Goal: Task Accomplishment & Management: Manage account settings

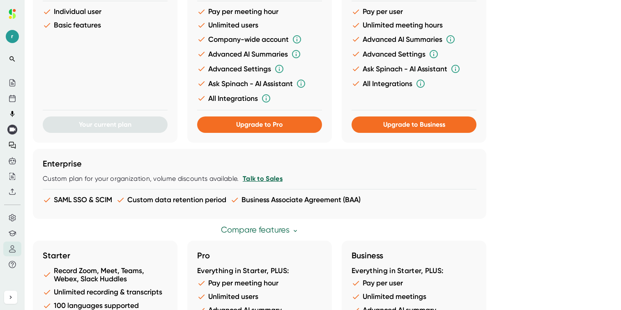
scroll to position [455, 0]
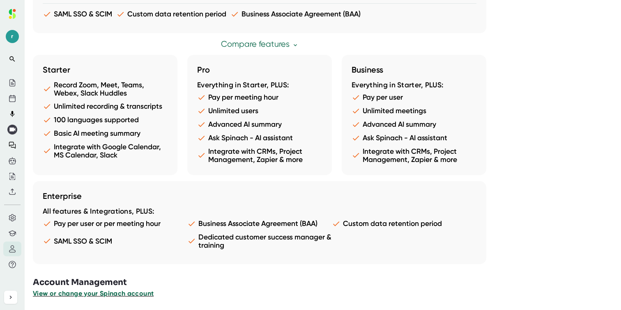
click at [119, 294] on span "View or change your Spinach account" at bounding box center [93, 294] width 121 height 8
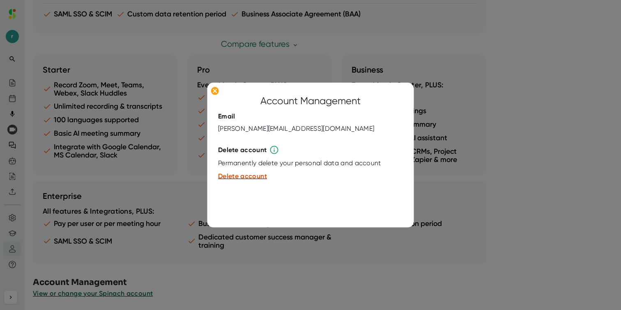
click at [98, 187] on div at bounding box center [310, 155] width 621 height 310
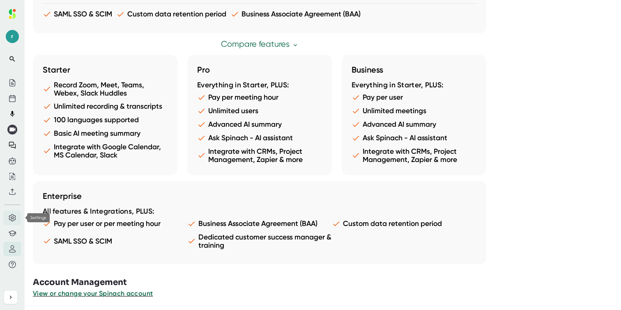
click at [13, 220] on icon at bounding box center [12, 217] width 7 height 7
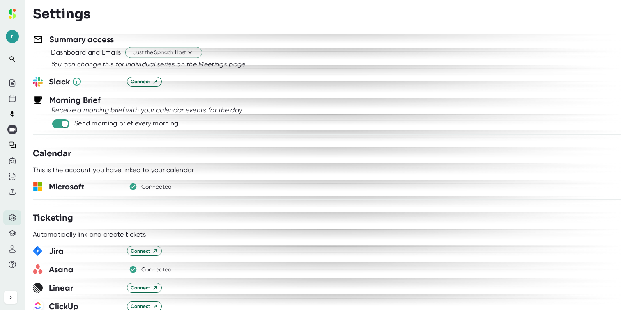
scroll to position [449, 0]
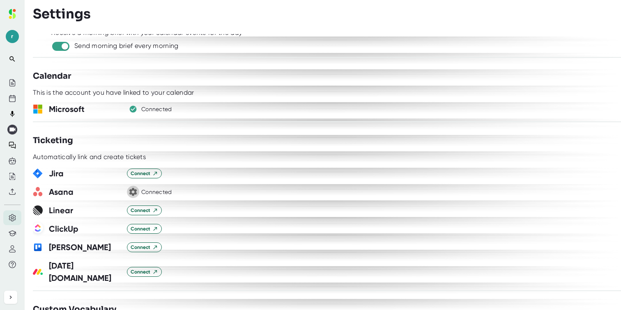
click at [134, 191] on icon "button" at bounding box center [133, 192] width 10 height 10
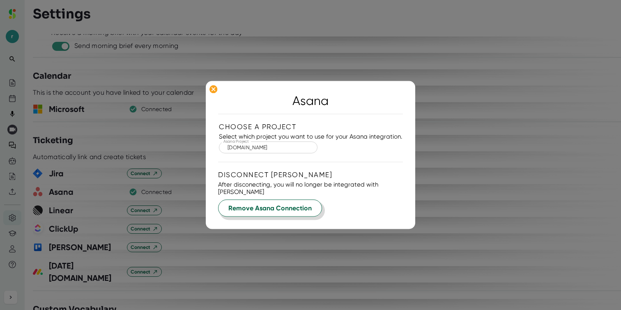
click at [250, 206] on span "Remove Asana Connection" at bounding box center [269, 209] width 83 height 10
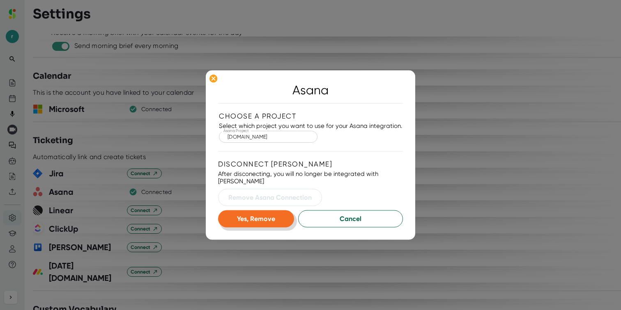
click at [275, 218] on span "Yes, Remove" at bounding box center [256, 219] width 38 height 8
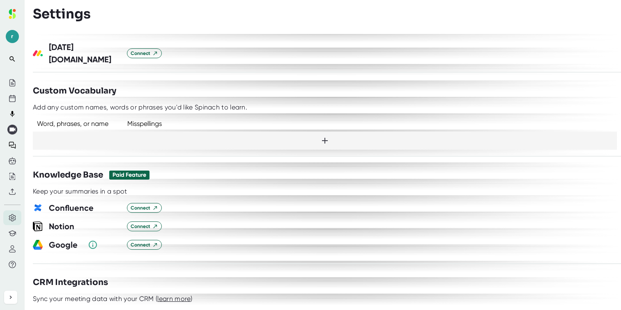
scroll to position [752, 0]
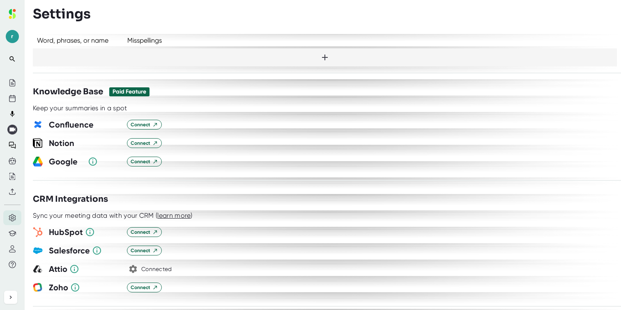
click at [133, 264] on icon "button" at bounding box center [133, 269] width 10 height 10
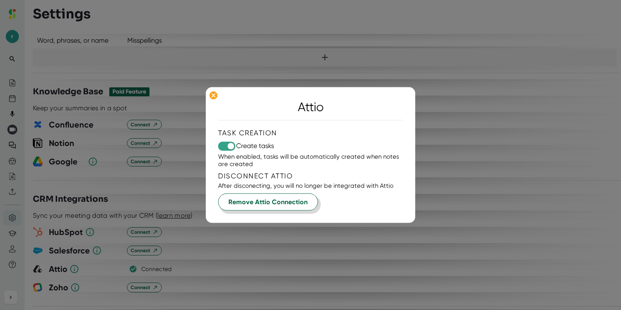
click at [273, 202] on span "Remove Attio Connection" at bounding box center [267, 202] width 79 height 10
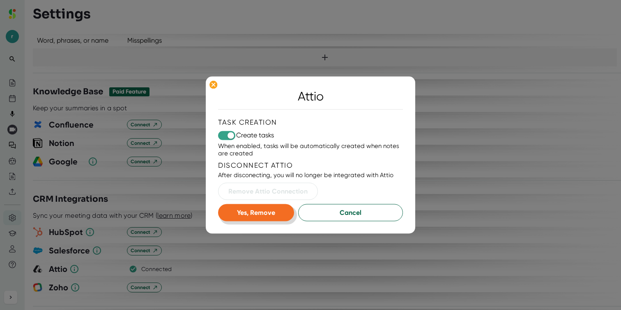
click at [278, 217] on button "Yes, Remove" at bounding box center [256, 212] width 76 height 17
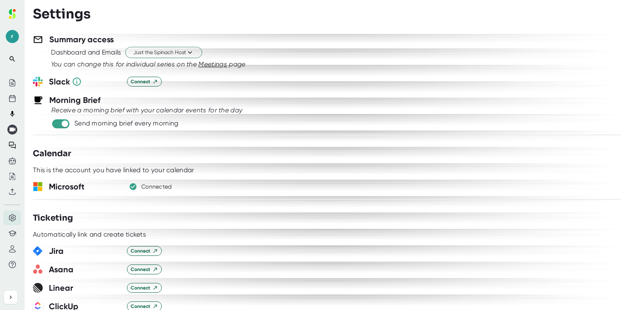
scroll to position [370, 0]
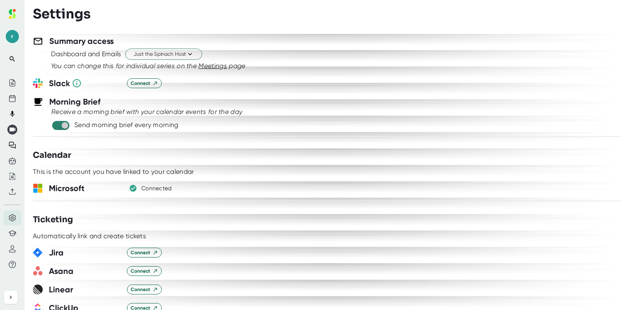
click at [65, 124] on input "checkbox" at bounding box center [64, 125] width 23 height 7
checkbox input "false"
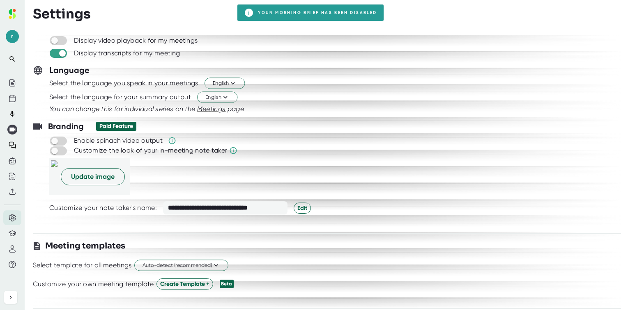
scroll to position [0, 0]
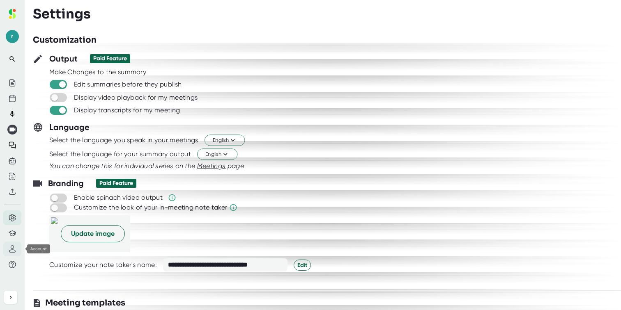
click at [13, 247] on icon at bounding box center [12, 248] width 7 height 7
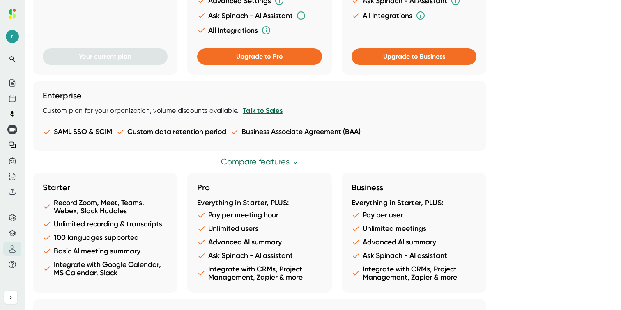
scroll to position [455, 0]
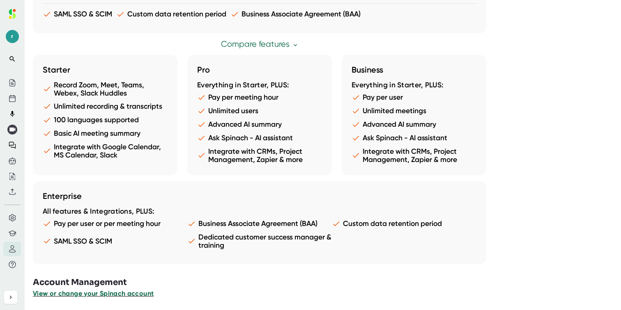
click at [142, 294] on span "View or change your Spinach account" at bounding box center [93, 294] width 121 height 8
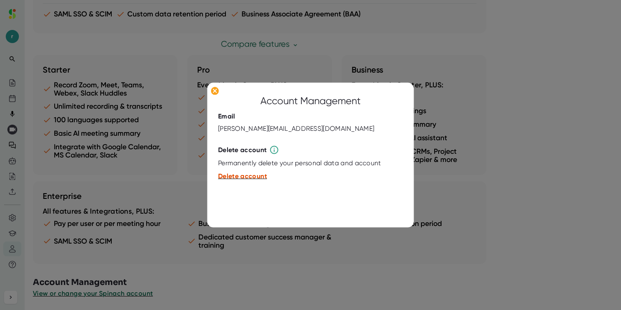
click at [256, 177] on span "Delete account" at bounding box center [242, 176] width 49 height 8
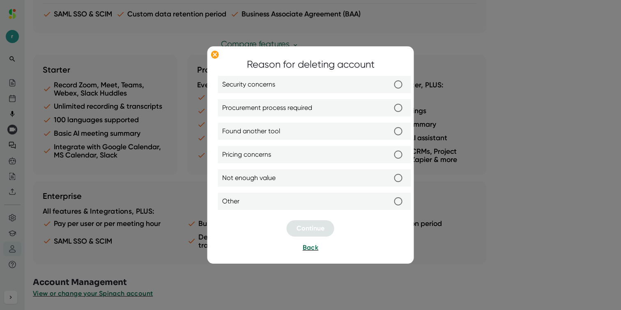
click at [345, 110] on label "Procurement process required" at bounding box center [314, 108] width 185 height 17
click at [390, 110] on input "Procurement process required" at bounding box center [398, 108] width 17 height 17
radio input "true"
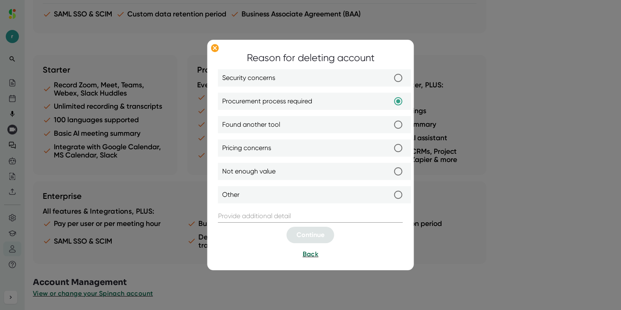
click at [347, 130] on label "Found another tool" at bounding box center [314, 125] width 185 height 17
click at [390, 130] on input "Found another tool" at bounding box center [398, 125] width 17 height 17
radio input "true"
click at [296, 175] on label "Not enough value" at bounding box center [314, 171] width 185 height 17
click at [390, 175] on input "Not enough value" at bounding box center [398, 171] width 17 height 17
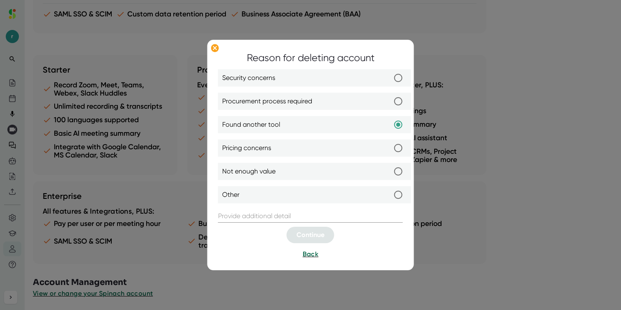
radio input "true"
click at [287, 124] on label "Found another tool" at bounding box center [314, 125] width 185 height 17
click at [390, 124] on input "Found another tool" at bounding box center [398, 125] width 17 height 17
radio input "true"
click at [308, 100] on span "Procurement process required" at bounding box center [267, 102] width 90 height 10
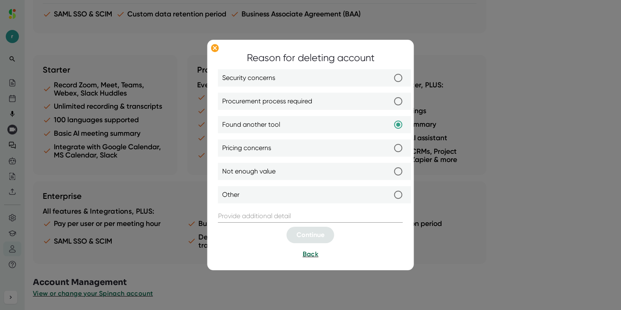
click at [390, 100] on input "Procurement process required" at bounding box center [398, 101] width 17 height 17
radio input "true"
click at [321, 74] on label "Security concerns" at bounding box center [314, 78] width 185 height 17
click at [390, 74] on input "Security concerns" at bounding box center [398, 78] width 17 height 17
radio input "true"
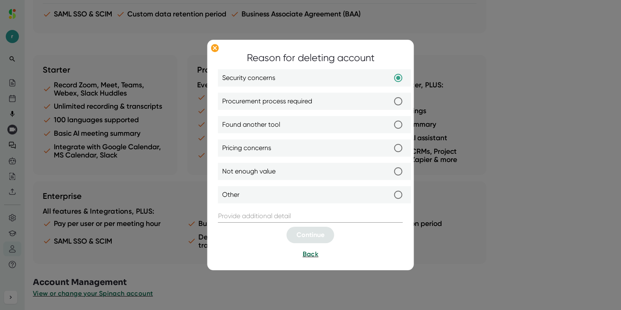
click at [266, 217] on input "text" at bounding box center [310, 216] width 185 height 13
click at [393, 99] on input "Procurement process required" at bounding box center [398, 101] width 17 height 17
radio input "true"
click at [387, 115] on div at bounding box center [310, 114] width 185 height 4
click at [388, 125] on label "Found another tool" at bounding box center [314, 125] width 185 height 17
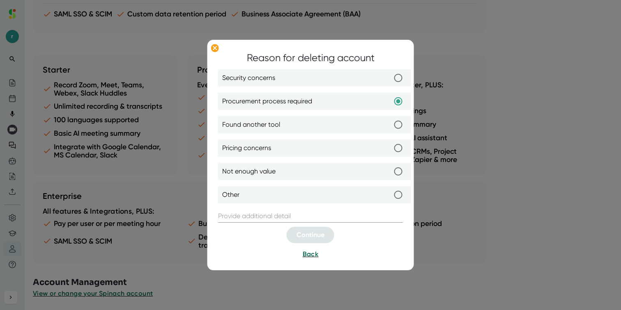
click at [390, 125] on input "Found another tool" at bounding box center [398, 125] width 17 height 17
radio input "true"
click at [344, 216] on input "text" at bounding box center [310, 216] width 185 height 13
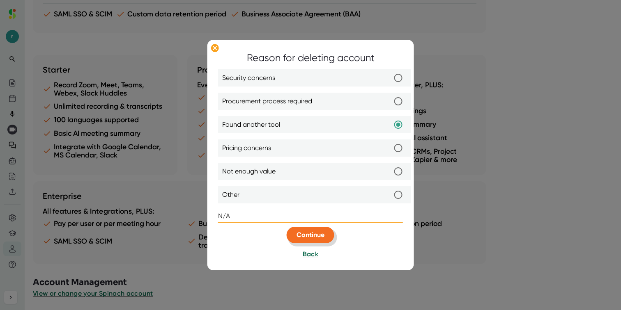
type input "N/A"
click at [328, 234] on button "Continue" at bounding box center [311, 235] width 48 height 16
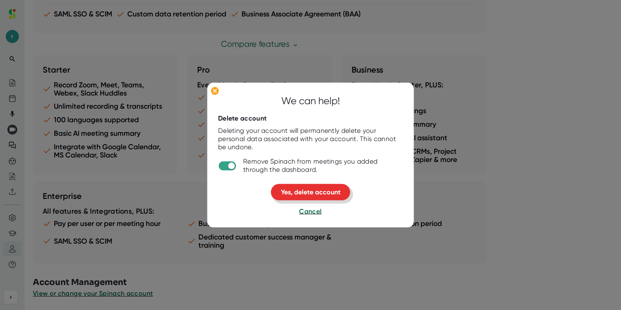
click at [321, 194] on span "Yes, delete account" at bounding box center [311, 192] width 60 height 8
